Goal: Information Seeking & Learning: Learn about a topic

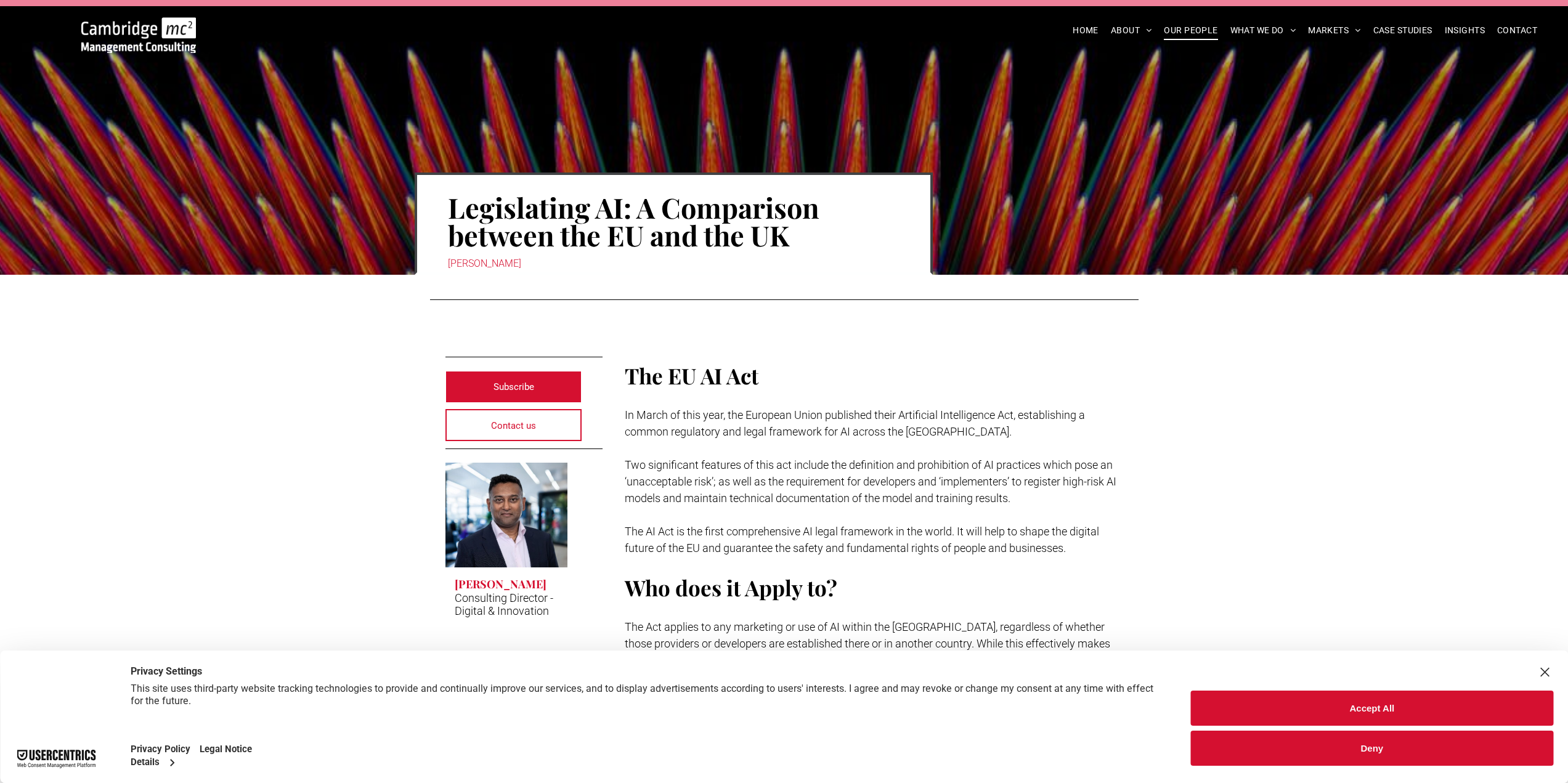
click at [1186, 35] on span "OUR PEOPLE" at bounding box center [1191, 30] width 54 height 19
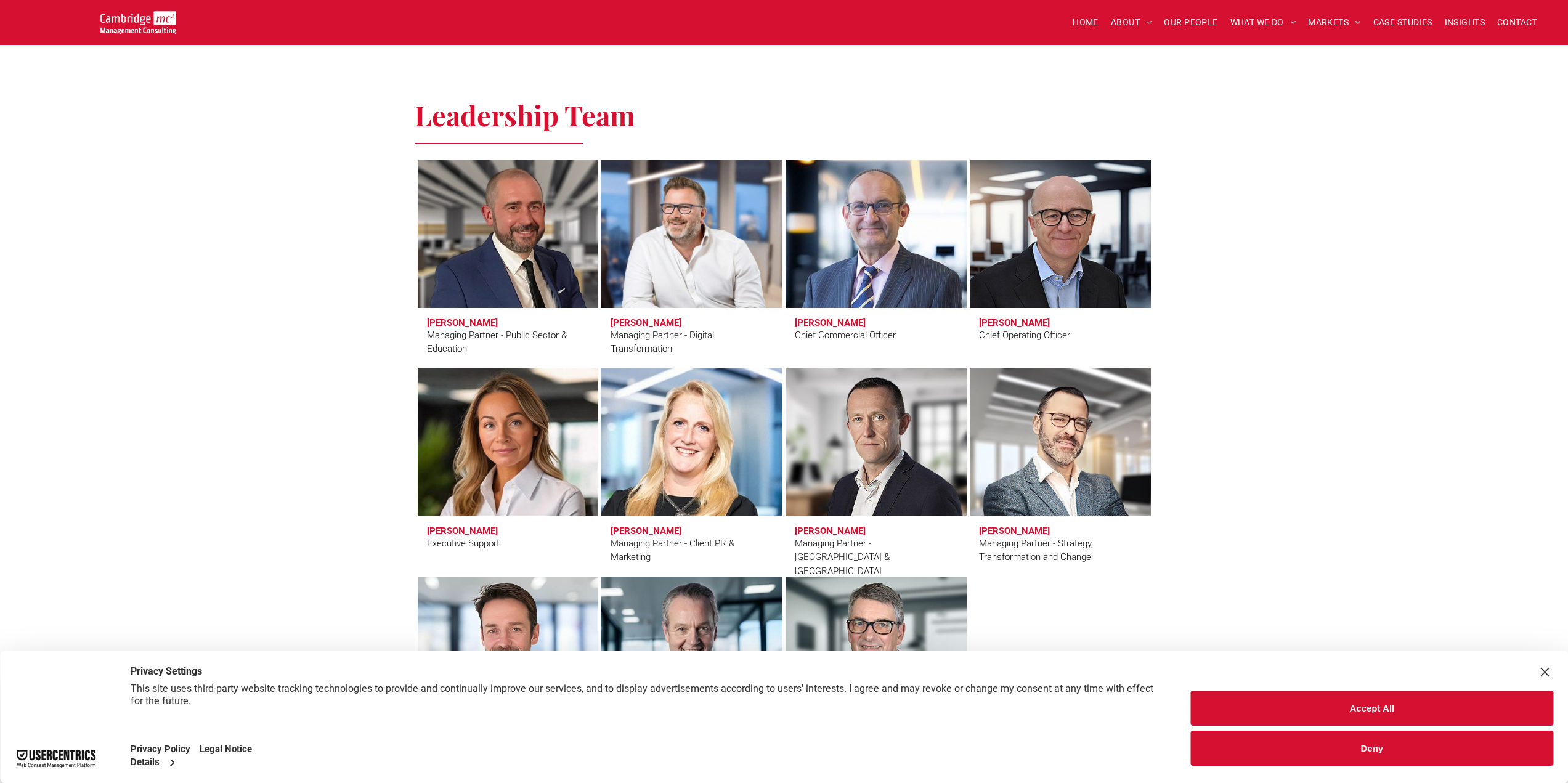
scroll to position [863, 0]
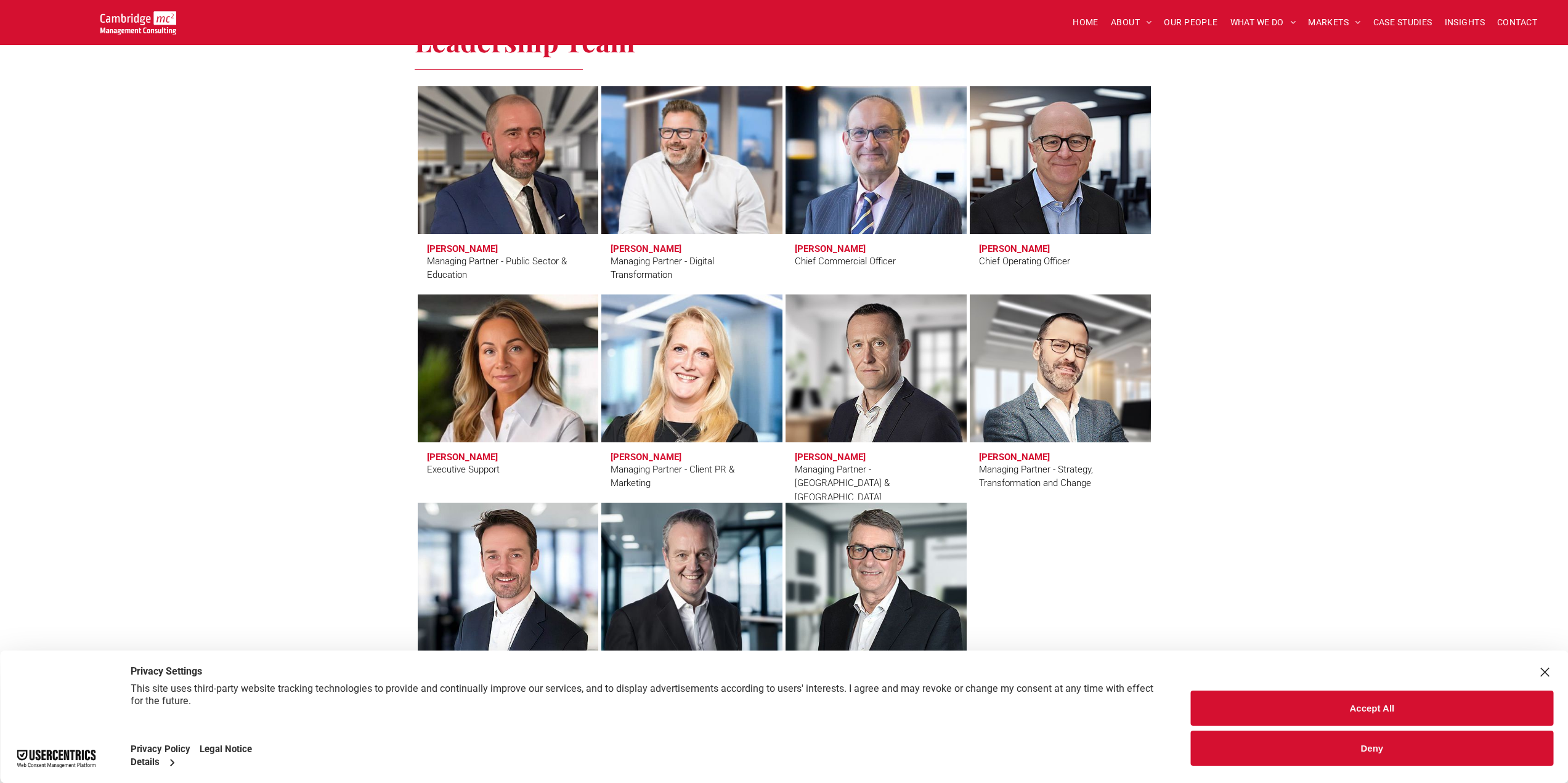
click at [657, 171] on link at bounding box center [692, 160] width 192 height 157
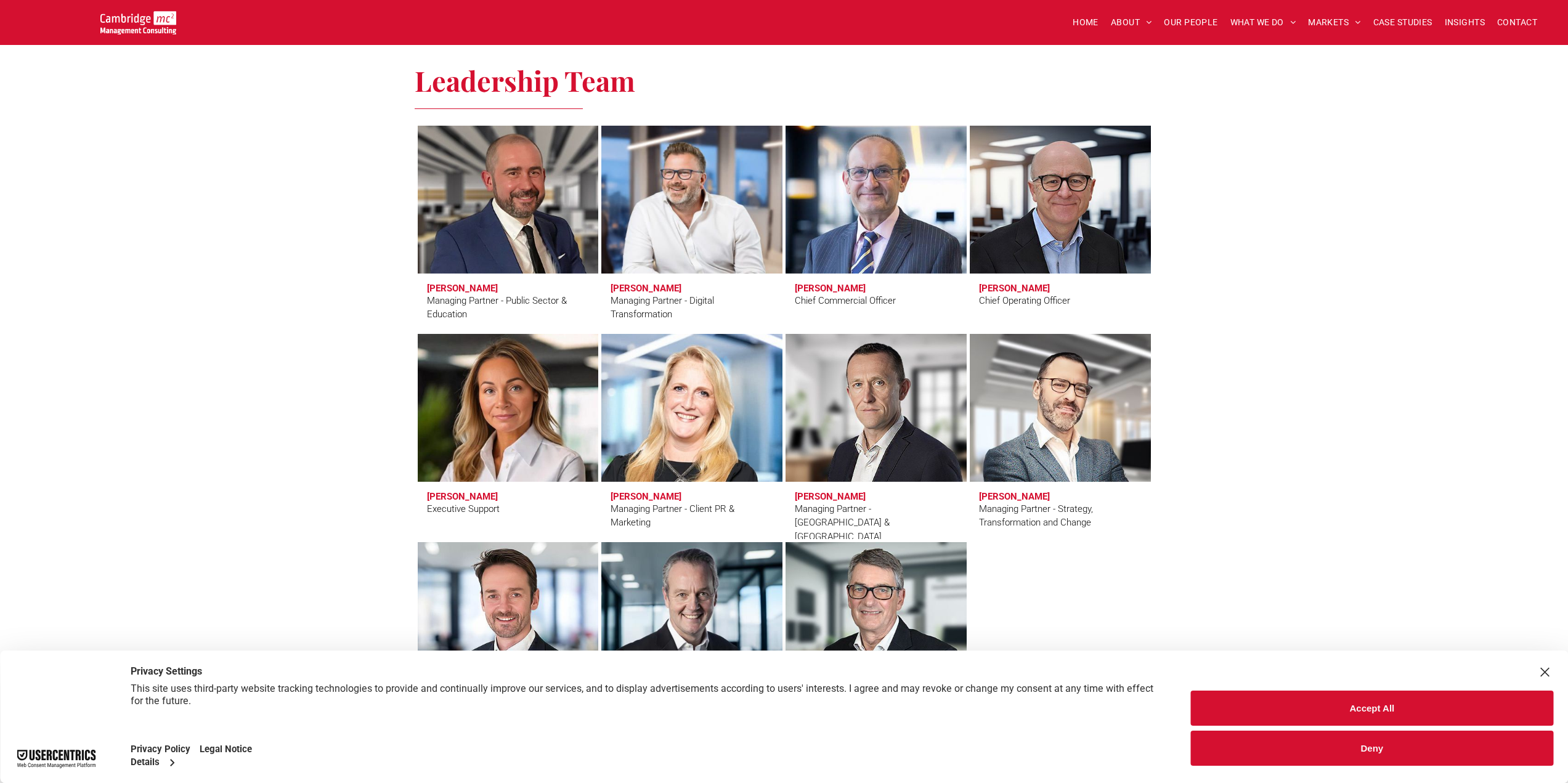
scroll to position [678, 0]
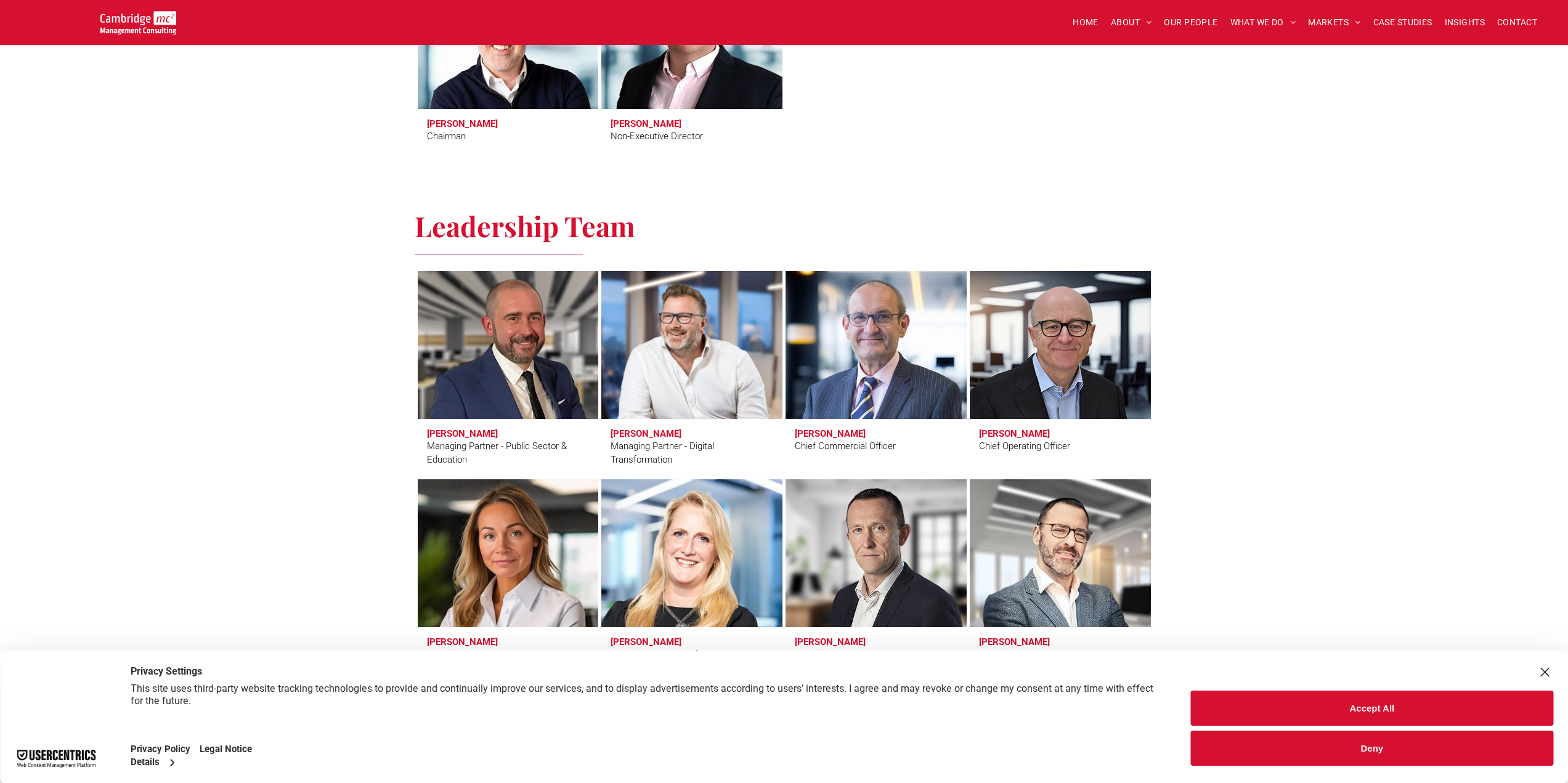
click at [696, 350] on link at bounding box center [692, 345] width 192 height 157
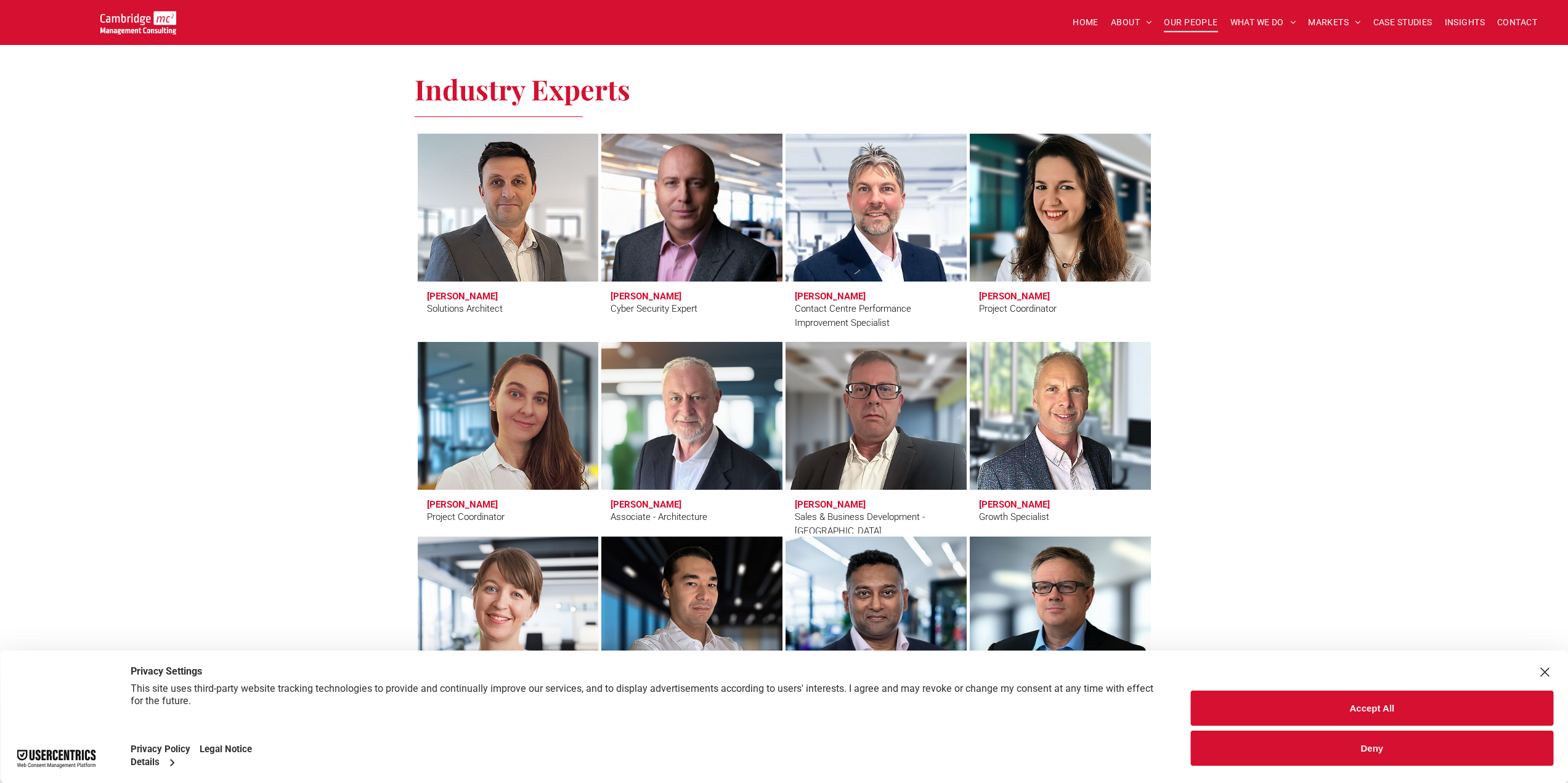
scroll to position [3630, 0]
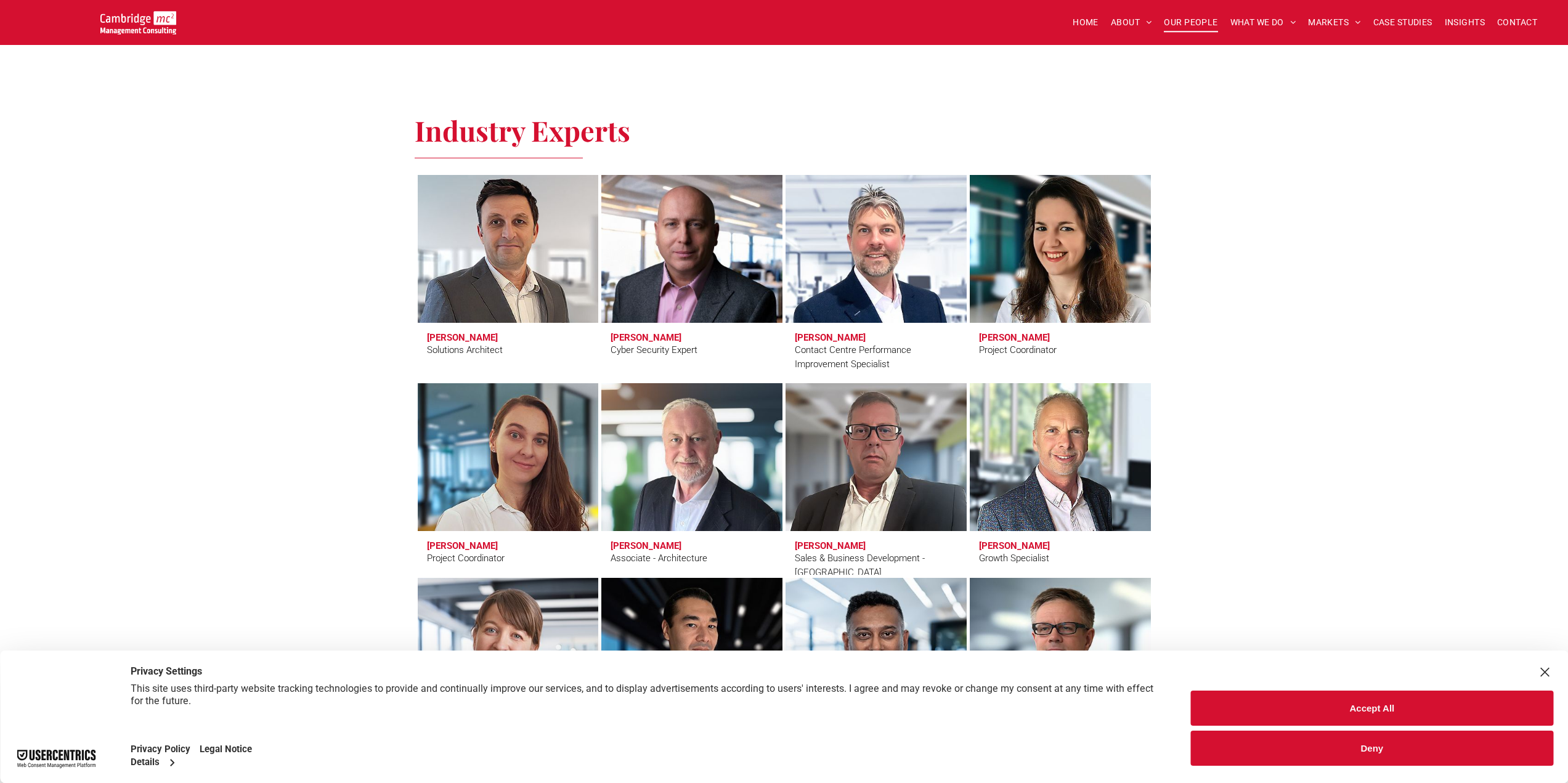
click at [549, 265] on link at bounding box center [508, 249] width 192 height 157
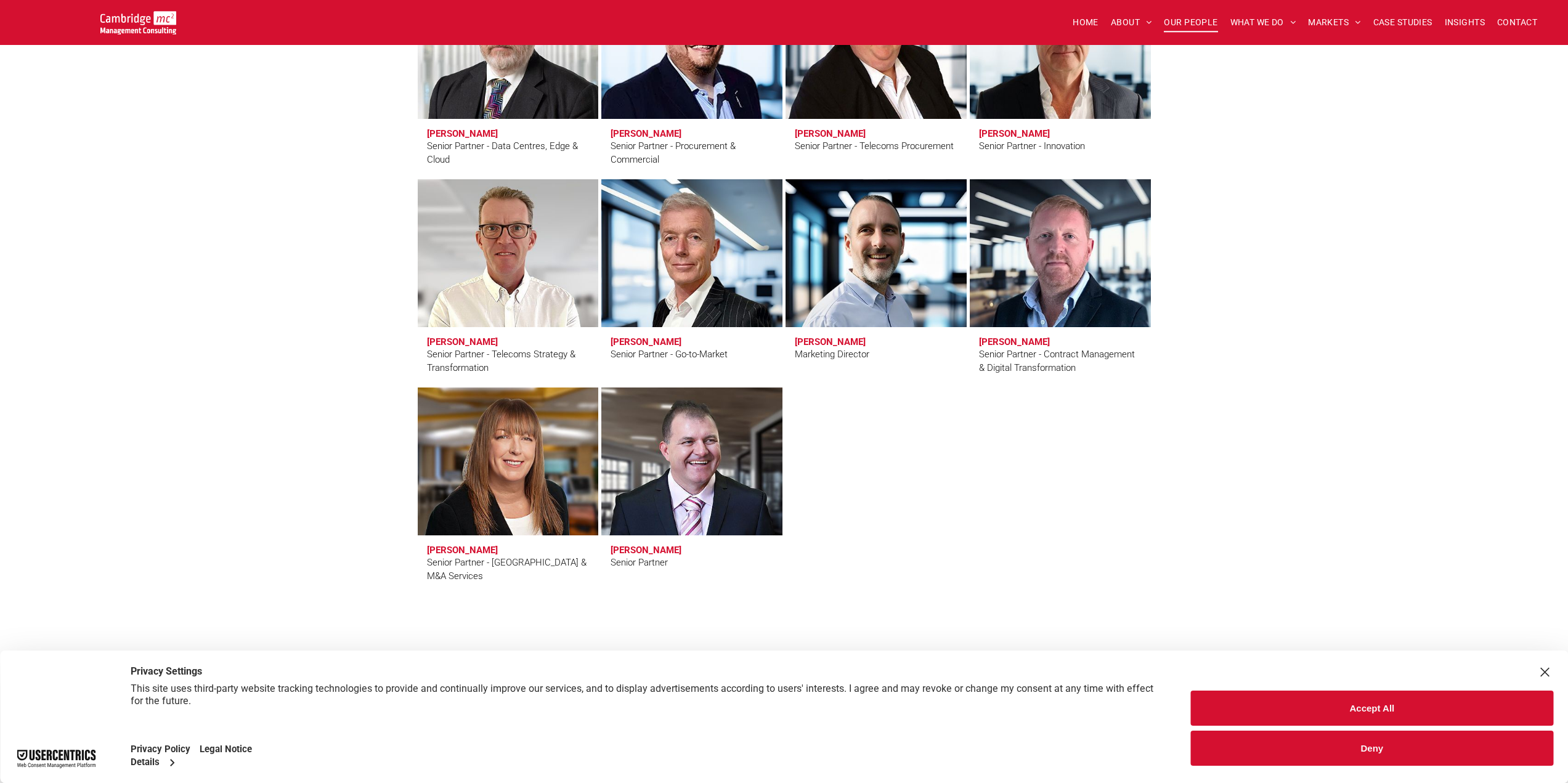
scroll to position [1905, 0]
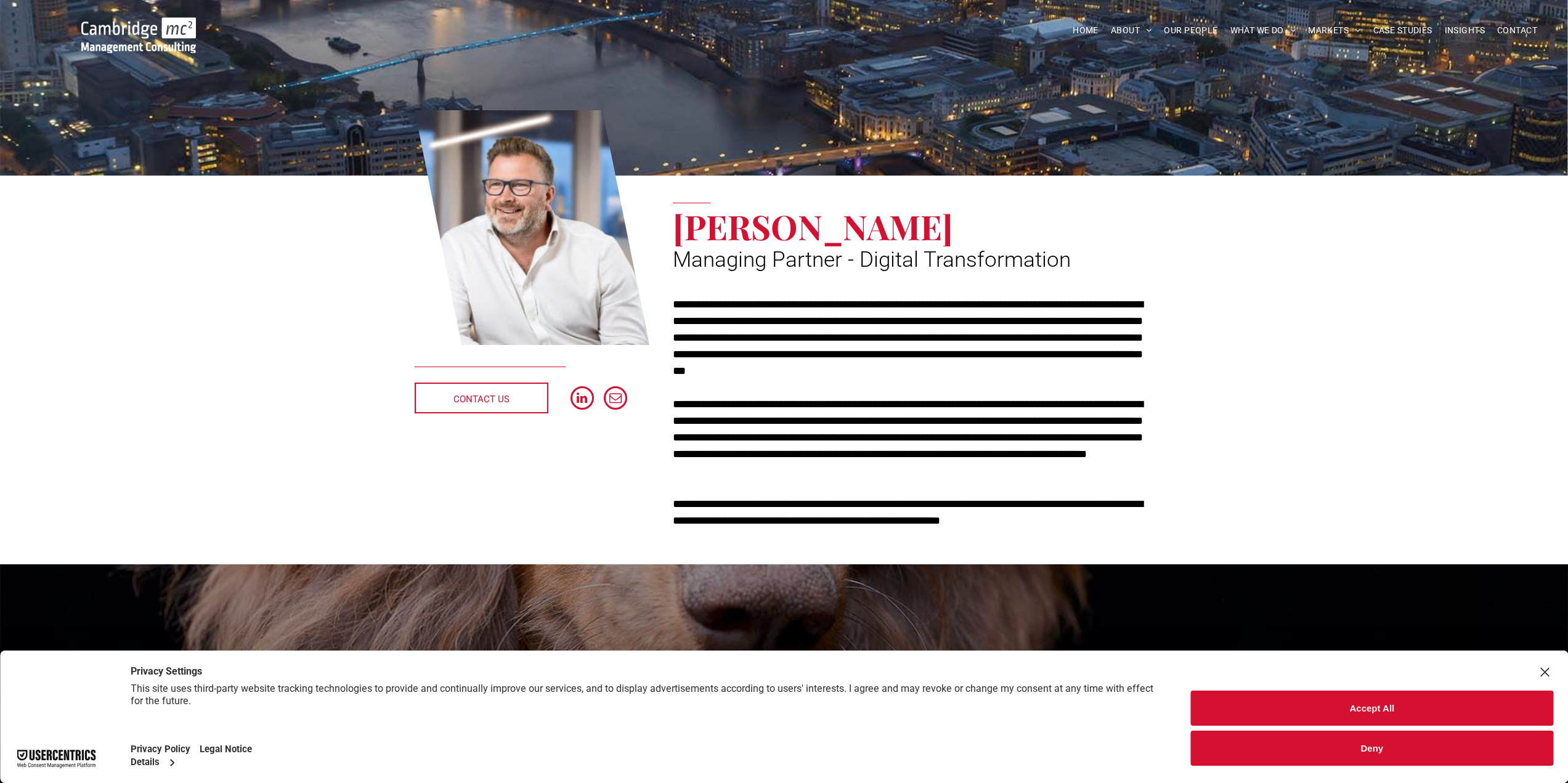
scroll to position [61, 0]
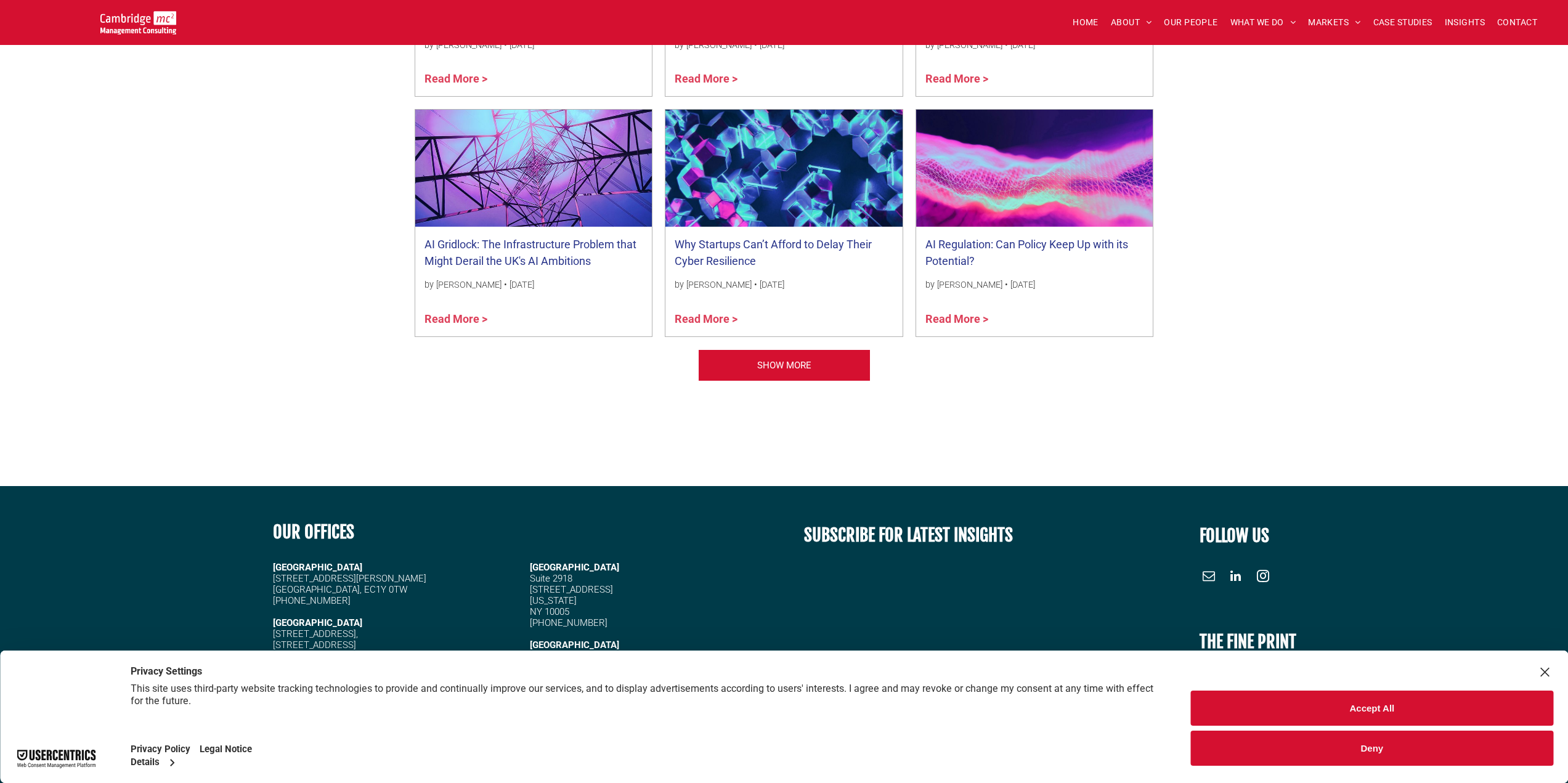
scroll to position [1109, 0]
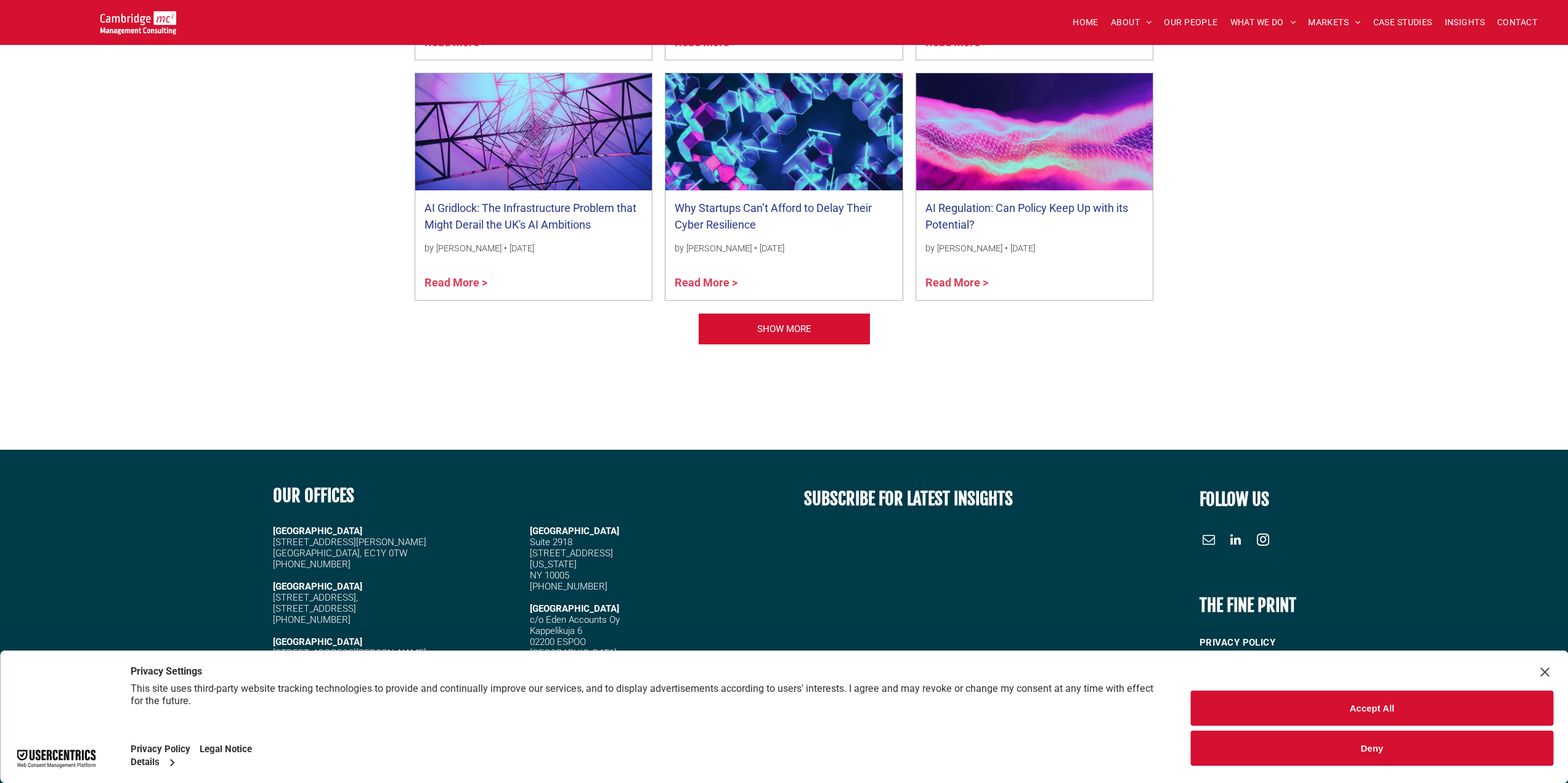
drag, startPoint x: 480, startPoint y: 409, endPoint x: 473, endPoint y: 414, distance: 8.6
